Goal: Register for event/course

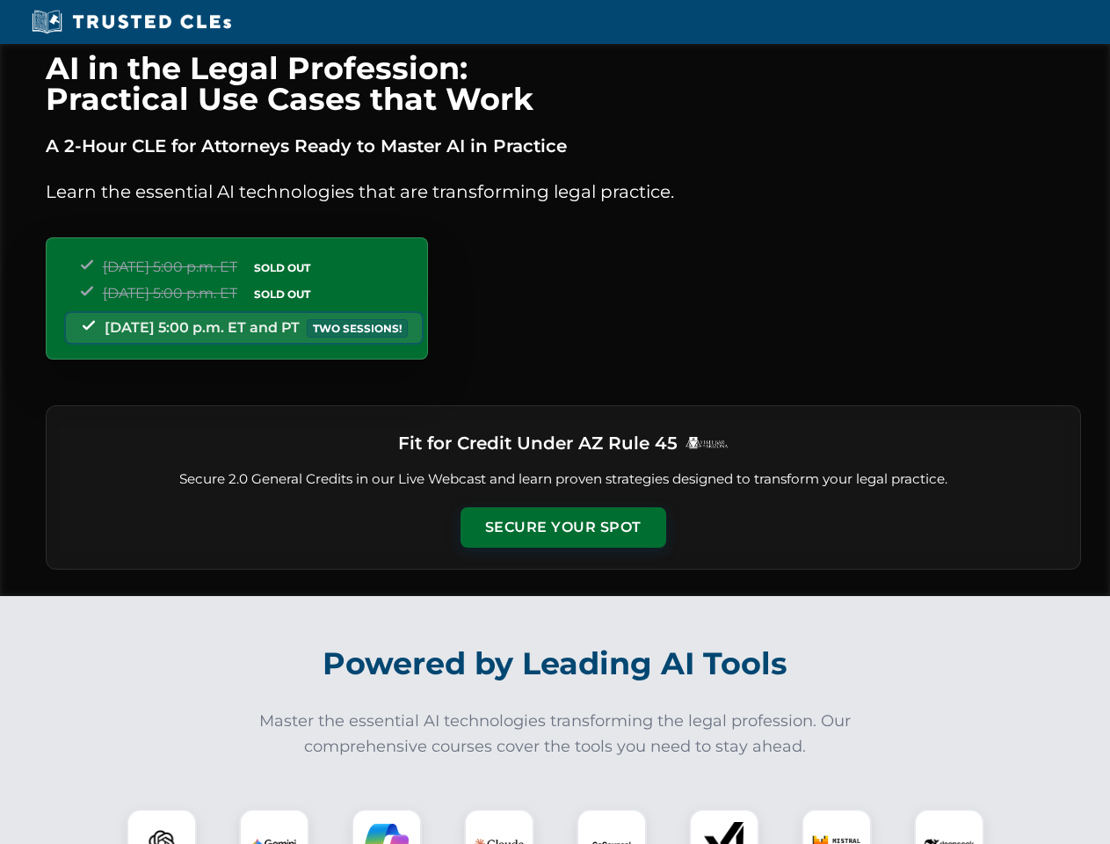
click at [563, 527] on button "Secure Your Spot" at bounding box center [564, 527] width 206 height 40
click at [162, 826] on img at bounding box center [161, 843] width 51 height 51
click at [274, 826] on img at bounding box center [274, 844] width 44 height 44
